Goal: Task Accomplishment & Management: Use online tool/utility

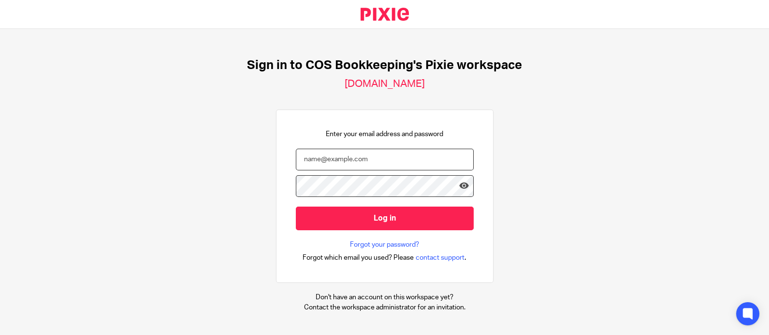
click at [335, 163] on input "email" at bounding box center [385, 160] width 178 height 22
type input "karen@cosbookkeeping.co.uk"
click at [296, 207] on input "Log in" at bounding box center [385, 219] width 178 height 24
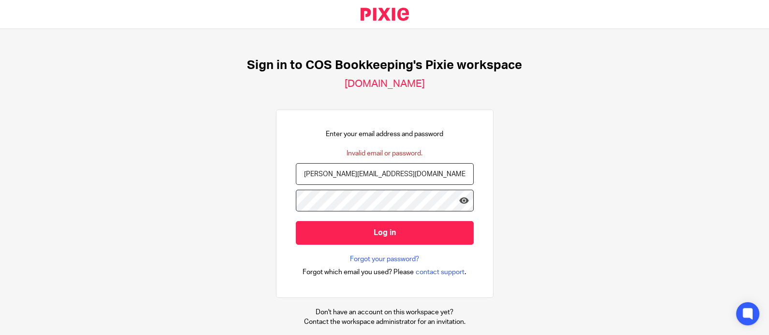
click at [296, 221] on input "Log in" at bounding box center [385, 233] width 178 height 24
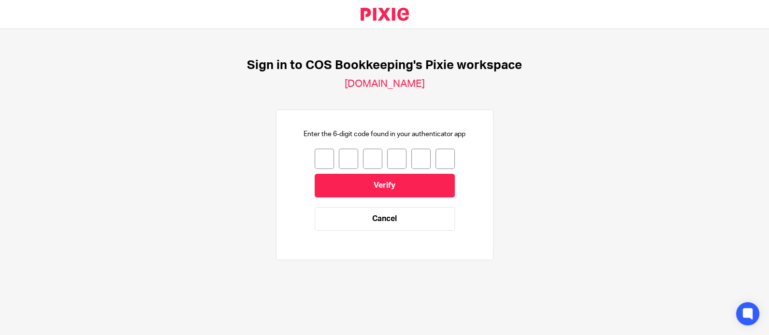
click at [315, 158] on input "number" at bounding box center [324, 159] width 19 height 20
drag, startPoint x: 318, startPoint y: 161, endPoint x: 299, endPoint y: 159, distance: 18.5
click at [299, 159] on div "Enter the 6-digit code found in your authenticator app 0 0 Verify Cancel" at bounding box center [385, 185] width 178 height 111
type input "8"
type input "2"
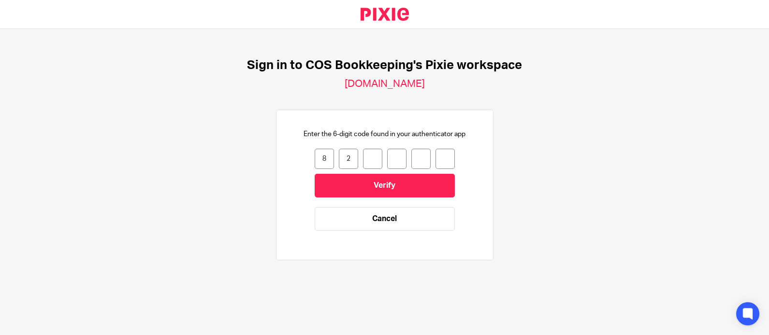
type input "3"
type input "6"
type input "7"
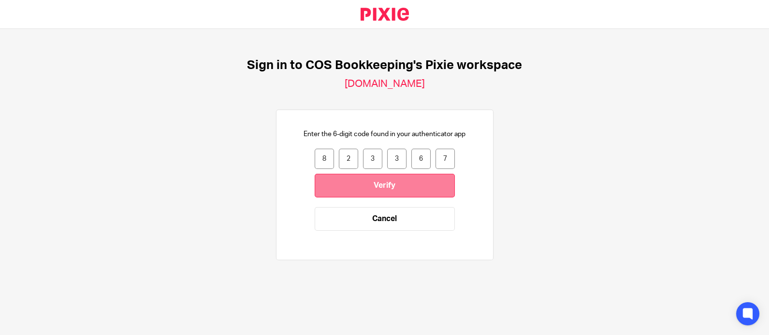
drag, startPoint x: 392, startPoint y: 189, endPoint x: 387, endPoint y: 185, distance: 6.5
click at [392, 189] on input "Verify" at bounding box center [385, 186] width 140 height 24
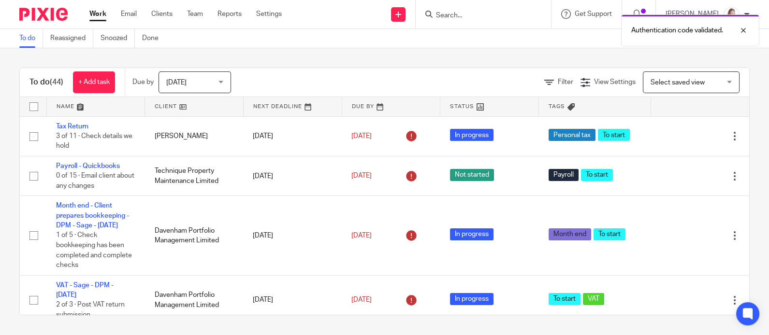
click at [447, 15] on div "Authentication code validated." at bounding box center [572, 28] width 375 height 37
click at [456, 11] on div "Authentication code validated." at bounding box center [572, 28] width 375 height 37
click at [450, 15] on div "Authentication code validated." at bounding box center [572, 28] width 375 height 37
click at [450, 15] on input "Search" at bounding box center [478, 16] width 87 height 9
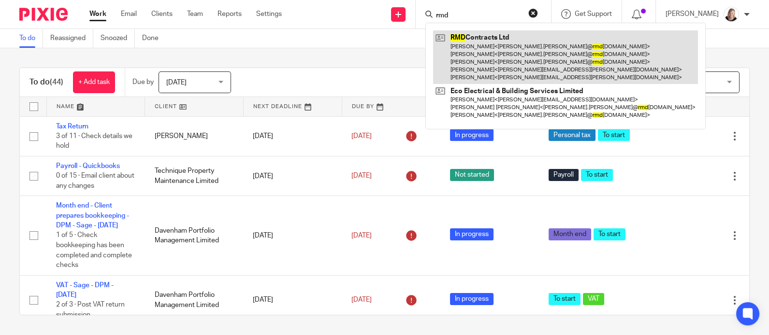
type input "rmd"
click at [495, 49] on link at bounding box center [565, 57] width 265 height 54
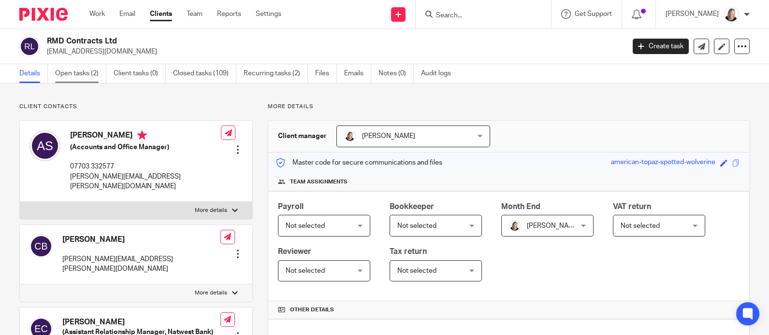
click at [91, 77] on link "Open tasks (2)" at bounding box center [80, 73] width 51 height 19
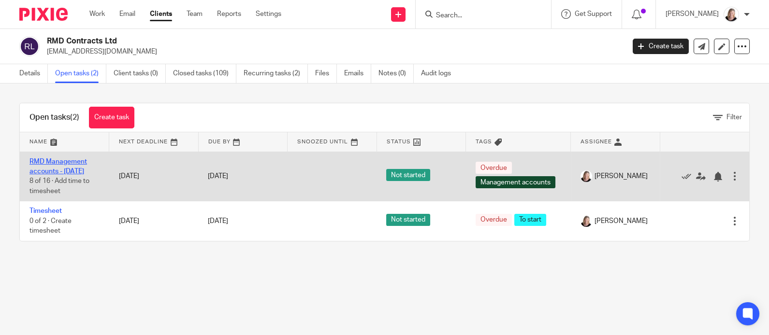
click at [63, 170] on link "RMD Management accounts - [DATE]" at bounding box center [58, 167] width 58 height 16
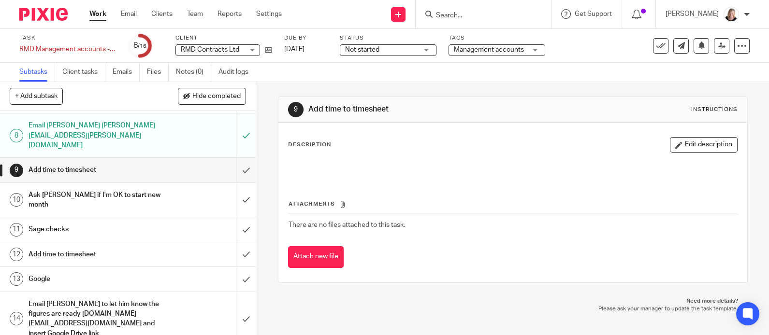
scroll to position [228, 0]
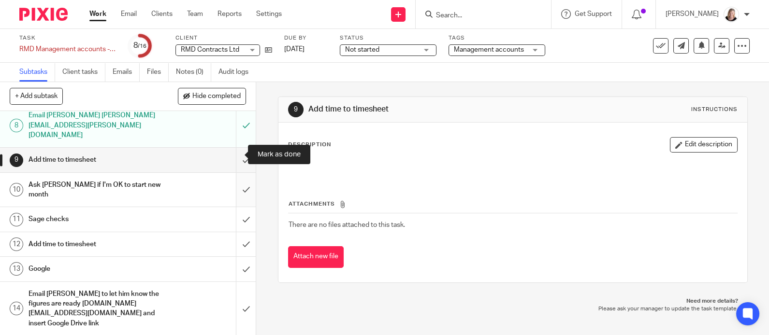
click at [232, 173] on input "submit" at bounding box center [128, 190] width 256 height 34
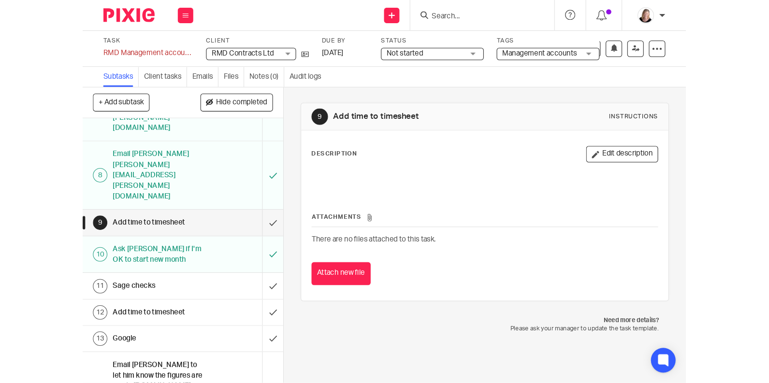
scroll to position [180, 0]
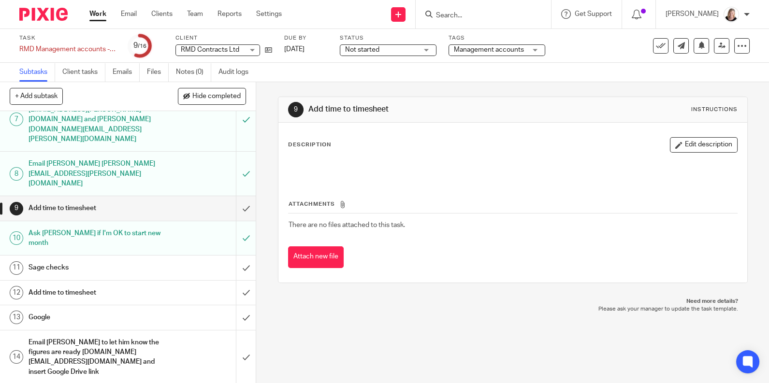
click at [57, 261] on h1 "Sage checks" at bounding box center [95, 268] width 132 height 15
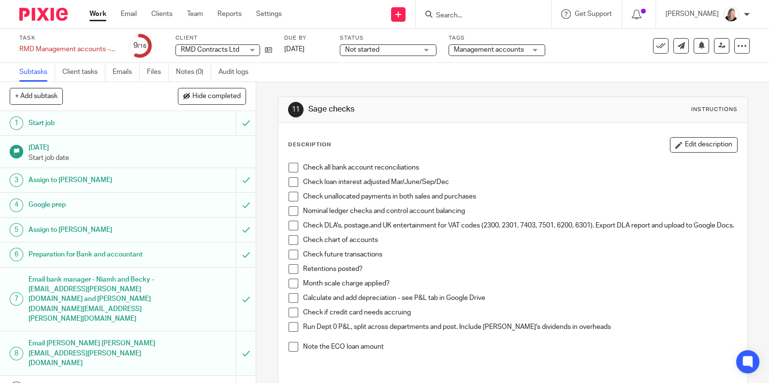
click at [292, 165] on span at bounding box center [294, 168] width 10 height 10
click at [291, 192] on span at bounding box center [294, 197] width 10 height 10
click at [289, 245] on span at bounding box center [294, 240] width 10 height 10
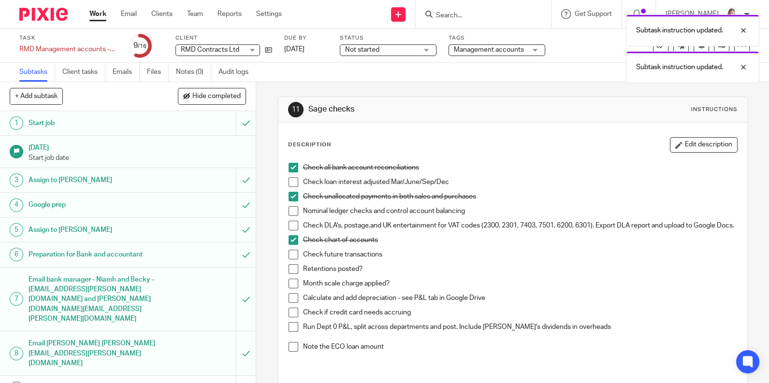
click at [289, 259] on span at bounding box center [294, 255] width 10 height 10
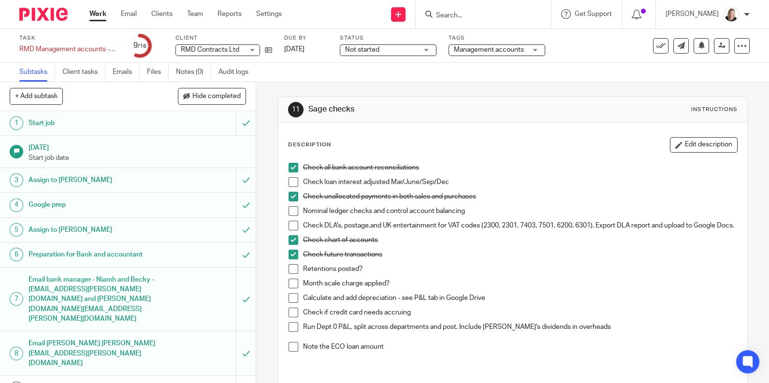
click at [291, 274] on span at bounding box center [294, 269] width 10 height 10
click at [289, 352] on span at bounding box center [294, 347] width 10 height 10
click at [290, 180] on span at bounding box center [294, 182] width 10 height 10
click at [290, 289] on span at bounding box center [294, 284] width 10 height 10
drag, startPoint x: 289, startPoint y: 214, endPoint x: 272, endPoint y: 205, distance: 18.6
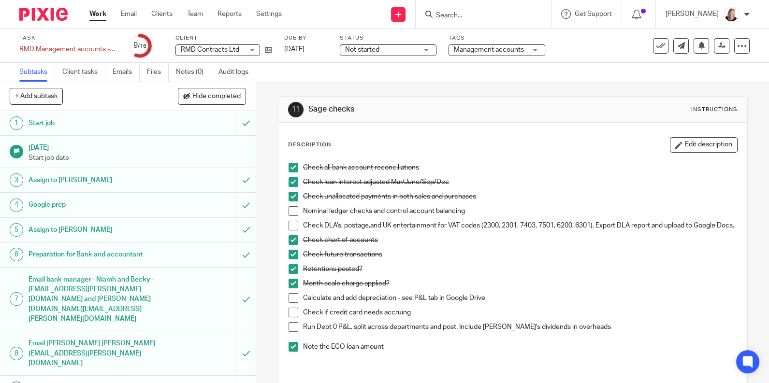
click at [289, 214] on span at bounding box center [294, 211] width 10 height 10
click at [289, 224] on span at bounding box center [294, 226] width 10 height 10
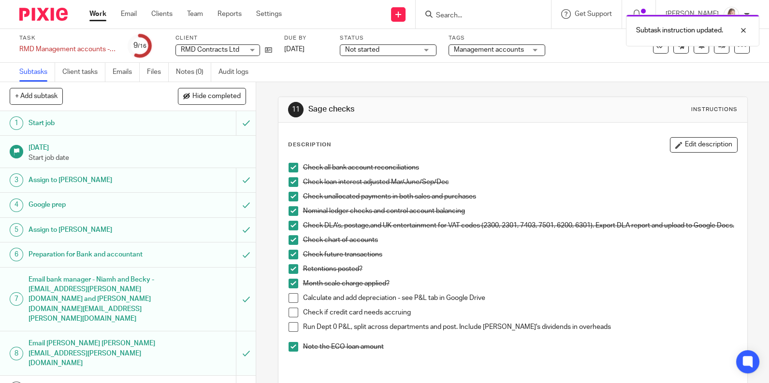
click at [289, 318] on span at bounding box center [294, 313] width 10 height 10
click at [289, 303] on span at bounding box center [294, 298] width 10 height 10
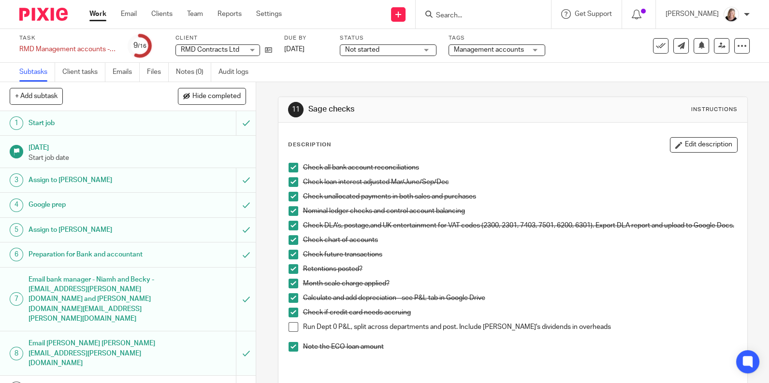
click at [289, 331] on span at bounding box center [294, 327] width 10 height 10
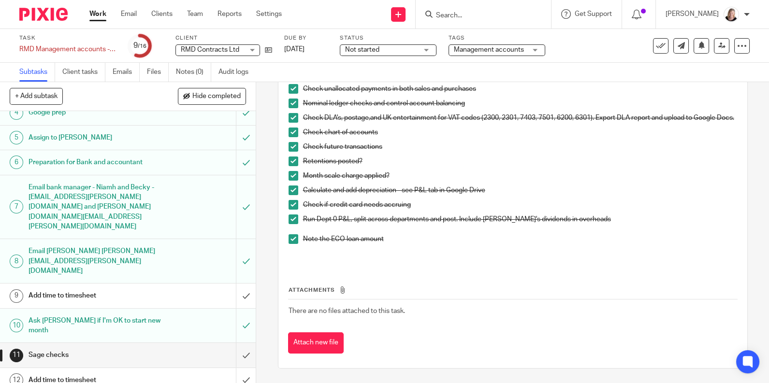
scroll to position [129, 0]
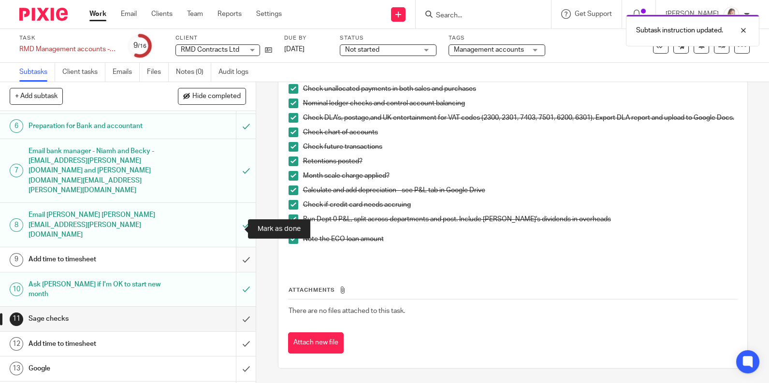
click at [230, 247] on input "submit" at bounding box center [128, 259] width 256 height 24
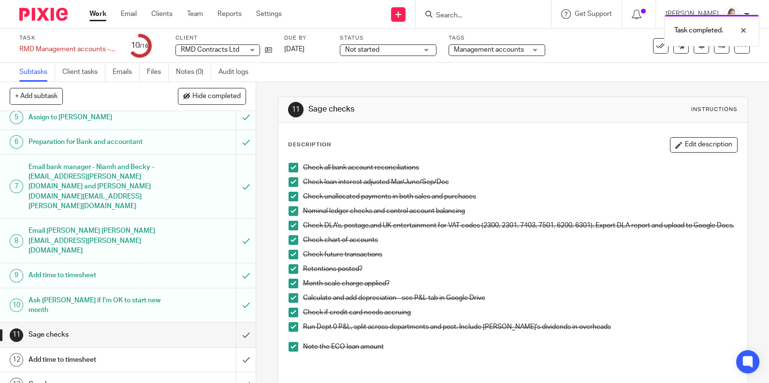
scroll to position [129, 0]
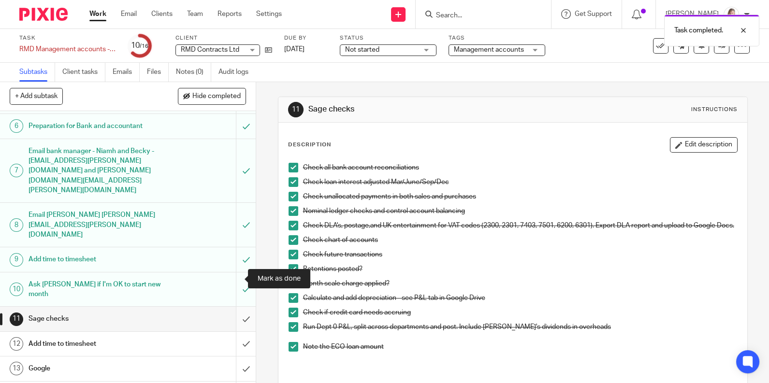
click at [231, 307] on input "submit" at bounding box center [128, 319] width 256 height 24
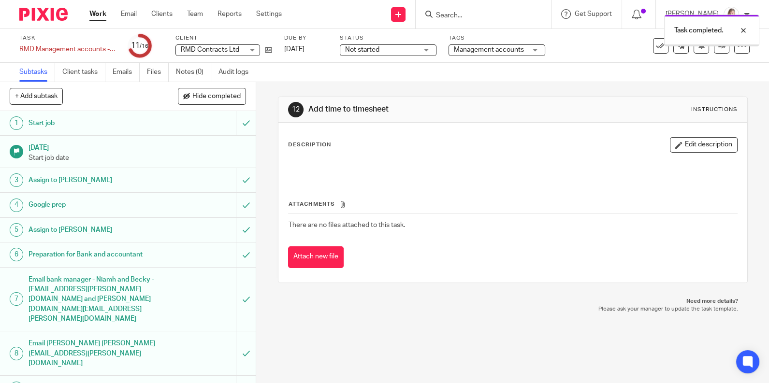
scroll to position [180, 0]
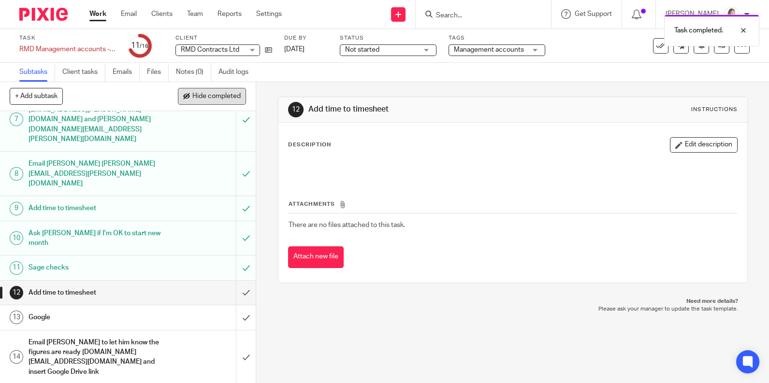
click at [215, 100] on span "Hide completed" at bounding box center [216, 97] width 48 height 8
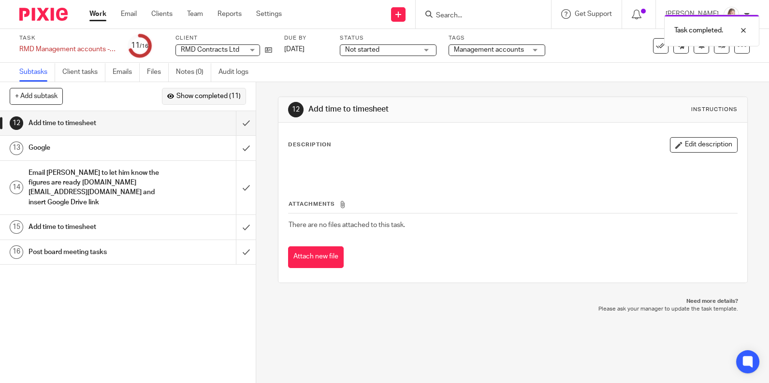
scroll to position [0, 0]
click at [232, 124] on input "submit" at bounding box center [128, 123] width 256 height 24
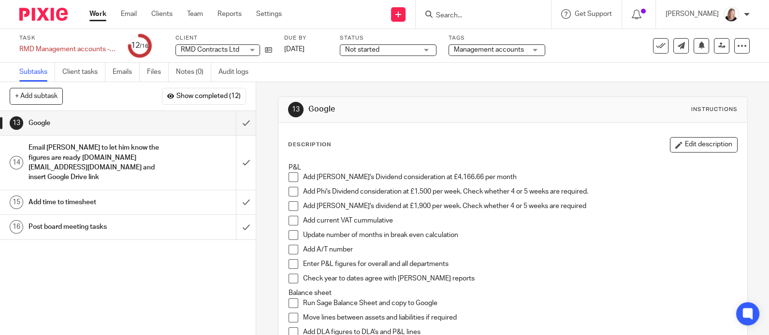
click at [744, 14] on div at bounding box center [747, 15] width 6 height 6
click at [712, 65] on span "Logout" at bounding box center [705, 67] width 22 height 7
